Goal: Transaction & Acquisition: Purchase product/service

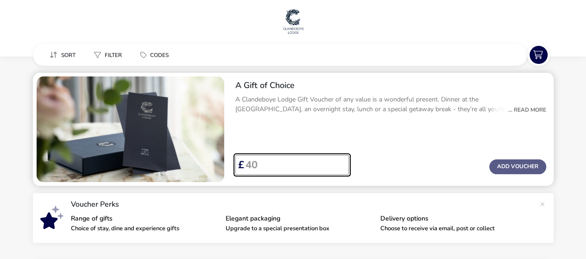
click at [253, 164] on input "Voucher Price" at bounding box center [292, 164] width 97 height 19
click at [253, 168] on input "Voucher Price" at bounding box center [292, 164] width 97 height 19
type input "60"
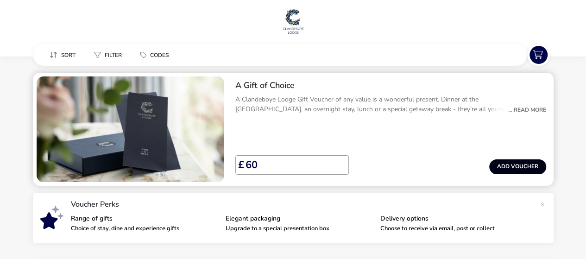
click at [514, 169] on button "Add Voucher" at bounding box center [517, 166] width 57 height 15
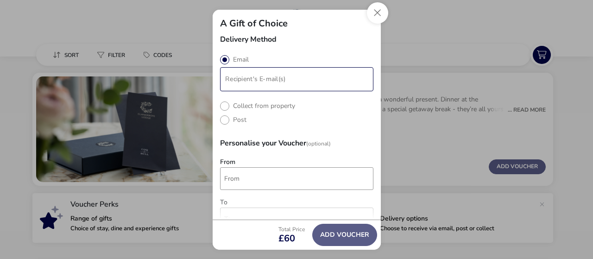
drag, startPoint x: 300, startPoint y: 79, endPoint x: 307, endPoint y: 81, distance: 7.3
click at [300, 79] on input "modalAddVoucherInfo" at bounding box center [297, 79] width 150 height 20
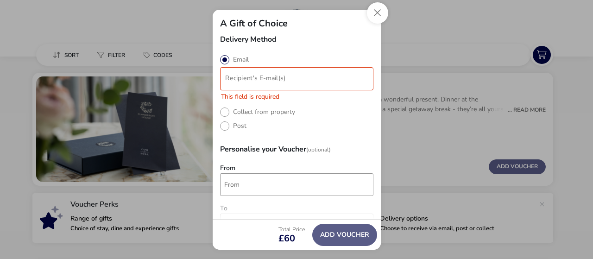
click at [253, 125] on div "Delivery Method Email This field is required Collect from property Post Persona…" at bounding box center [297, 128] width 168 height 184
click at [260, 186] on input "From" at bounding box center [296, 184] width 153 height 23
type input "[DOMAIN_NAME]"
click at [263, 83] on li "modalAddVoucherInfo" at bounding box center [297, 78] width 151 height 15
type input "[DOMAIN_NAME][EMAIL_ADDRESS][DOMAIN_NAME]"
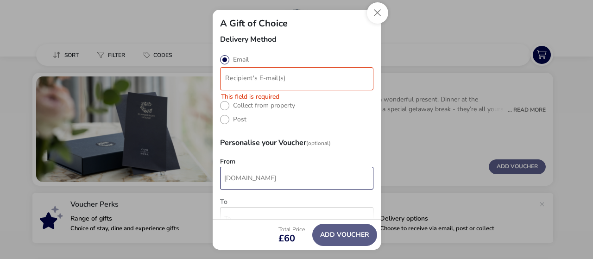
click at [282, 188] on div "From [DOMAIN_NAME]" at bounding box center [296, 176] width 153 height 36
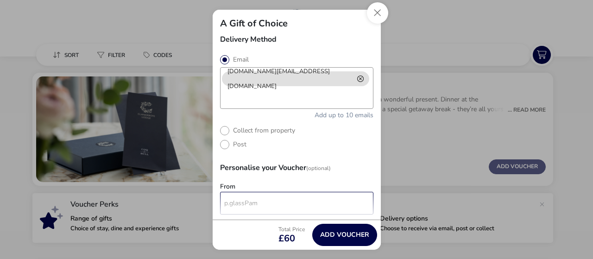
drag, startPoint x: 289, startPoint y: 202, endPoint x: 162, endPoint y: 202, distance: 126.9
click at [162, 202] on div "A Gift of Choice Delivery Method Email [DOMAIN_NAME][EMAIL_ADDRESS][DOMAIN_NAME…" at bounding box center [296, 129] width 593 height 259
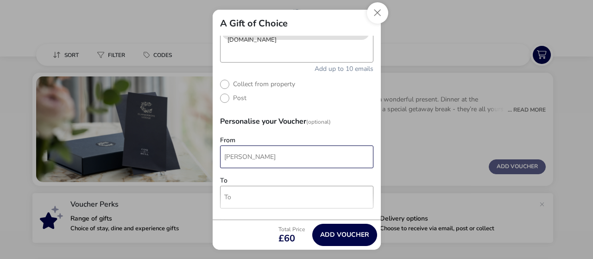
scroll to position [93, 0]
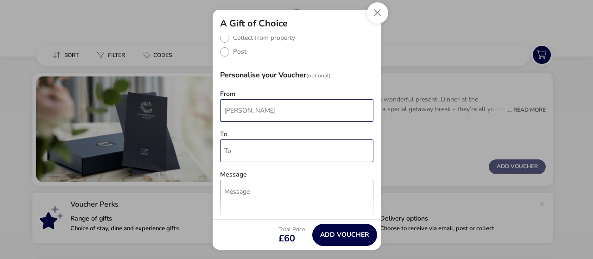
type input "[PERSON_NAME]"
click at [260, 155] on input "To" at bounding box center [296, 150] width 153 height 23
type input "[PERSON_NAME]"
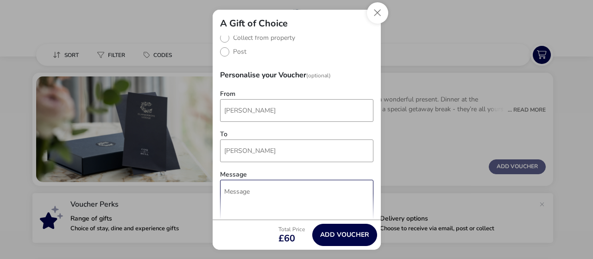
click at [246, 196] on textarea "Message" at bounding box center [296, 223] width 153 height 86
paste textarea "Coq & Bull"
click at [236, 211] on textarea "A very happy birthday! [PERSON_NAME] tells me you both love Coq & Bull" at bounding box center [296, 223] width 153 height 86
click at [255, 200] on textarea "A very happy birthday! [PERSON_NAME] tells me you both love Coq & Bull" at bounding box center [296, 223] width 153 height 86
click at [265, 203] on textarea "A very happy birthday! [PERSON_NAME] tells me you both love Coq & Bull" at bounding box center [296, 223] width 153 height 86
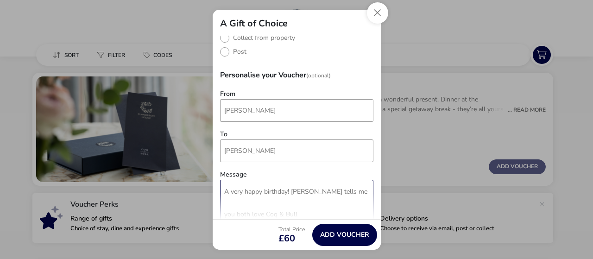
click at [223, 215] on textarea "A very happy birthday! [PERSON_NAME] tells me you both love Coq & Bull" at bounding box center [296, 223] width 153 height 86
click at [304, 214] on textarea "A very happy birthday! [PERSON_NAME] tells me you both love Coq & Bull" at bounding box center [296, 223] width 153 height 86
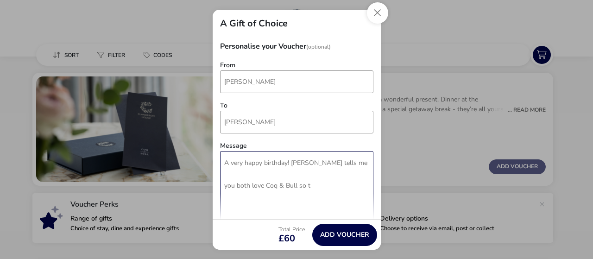
scroll to position [139, 0]
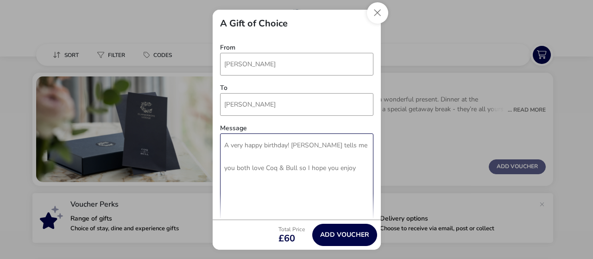
type textarea "A very happy birthday! [PERSON_NAME] tells me you both love Coq & Bull so I hop…"
